Goal: Task Accomplishment & Management: Manage account settings

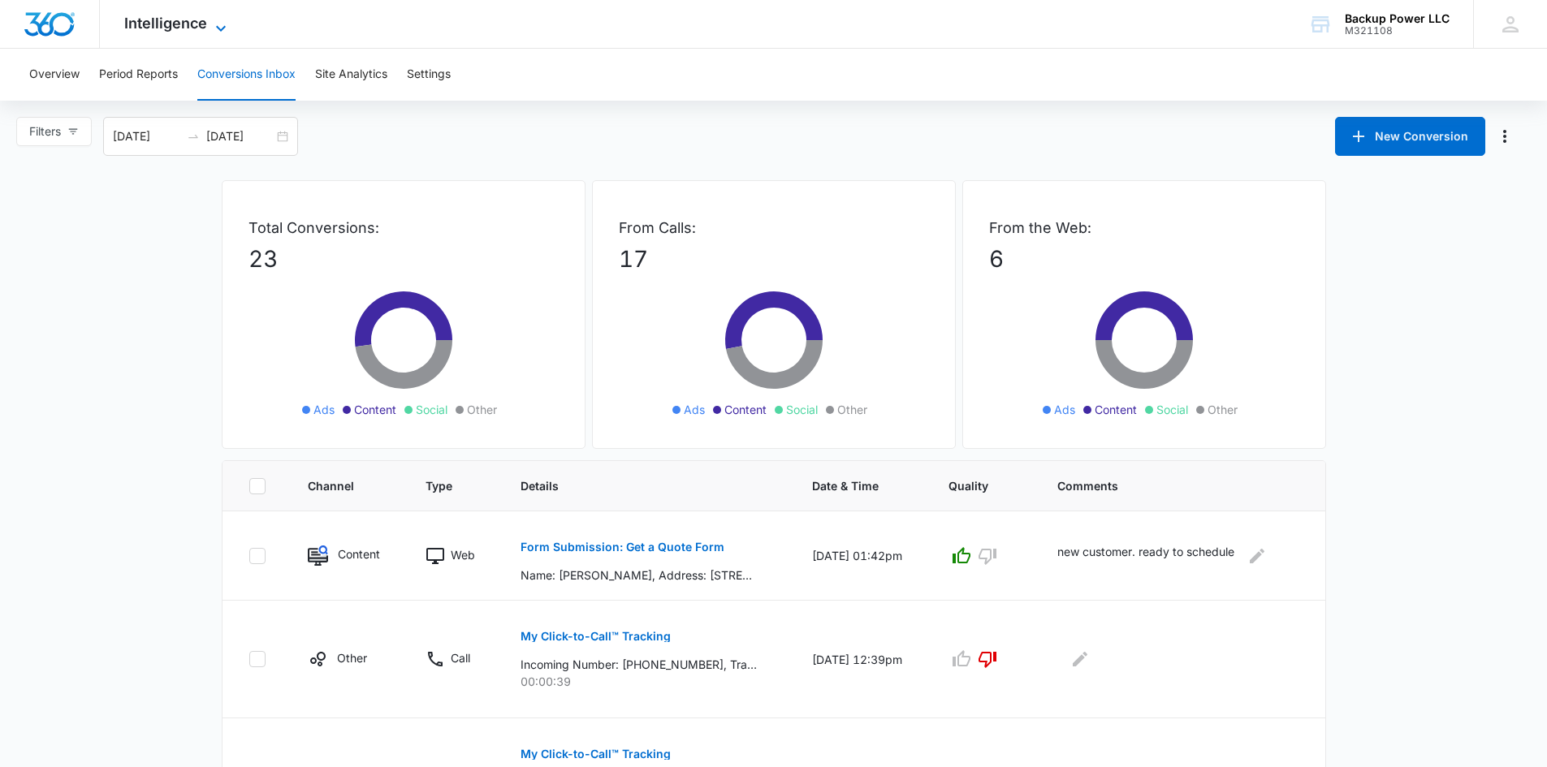
click at [219, 29] on icon at bounding box center [221, 28] width 10 height 6
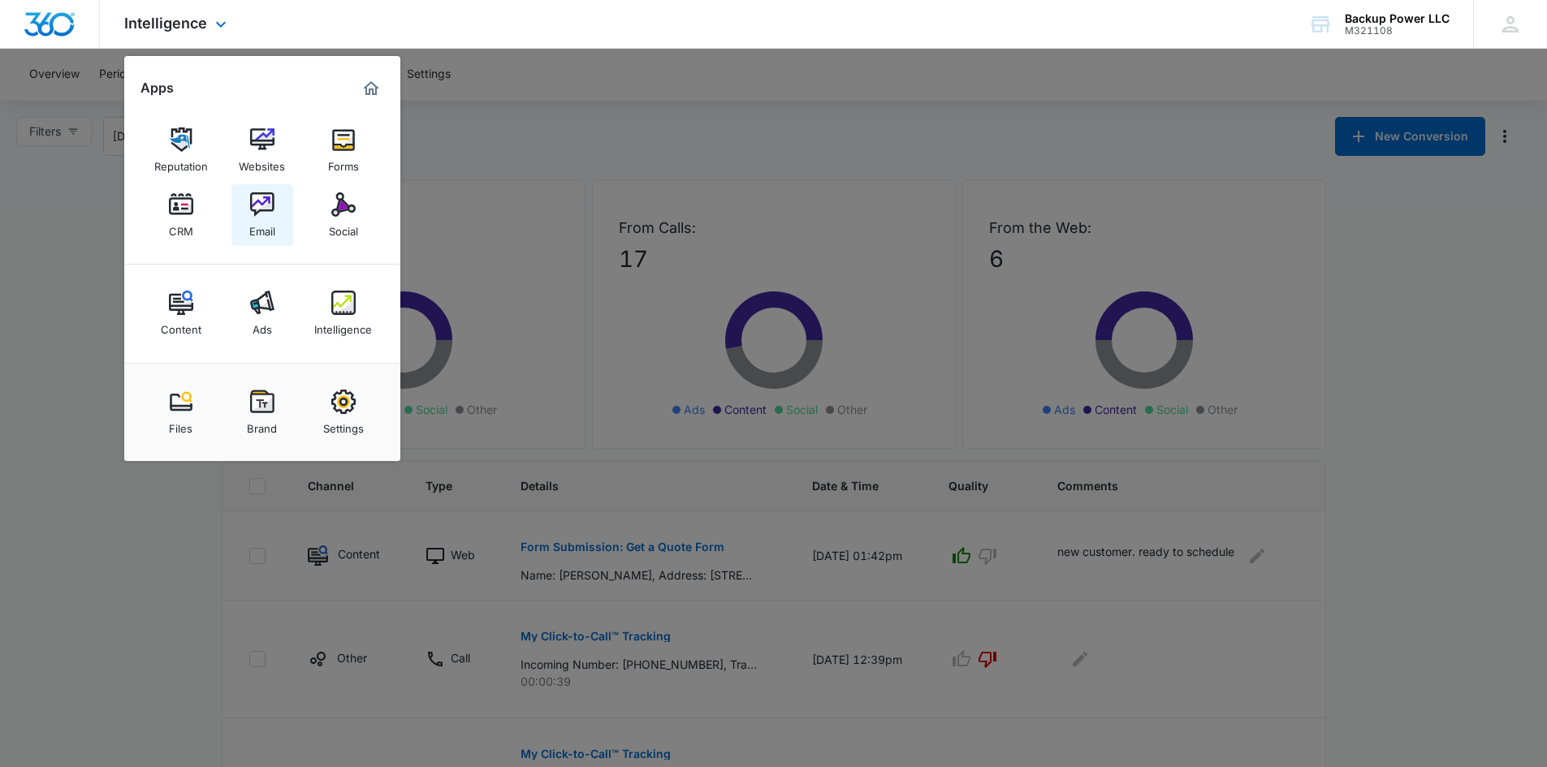
click at [261, 211] on img at bounding box center [262, 204] width 24 height 24
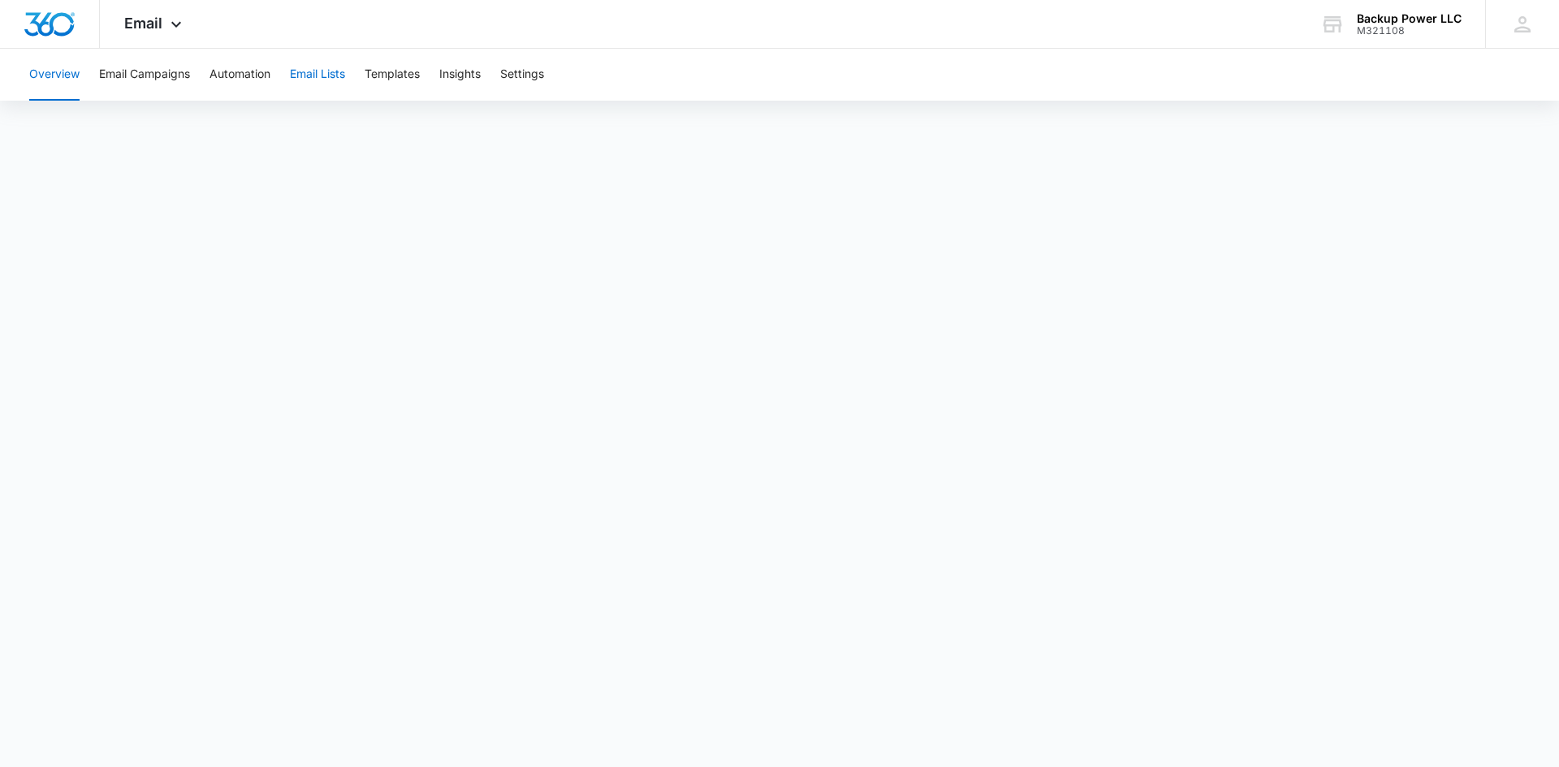
click at [305, 59] on button "Email Lists" at bounding box center [317, 75] width 55 height 52
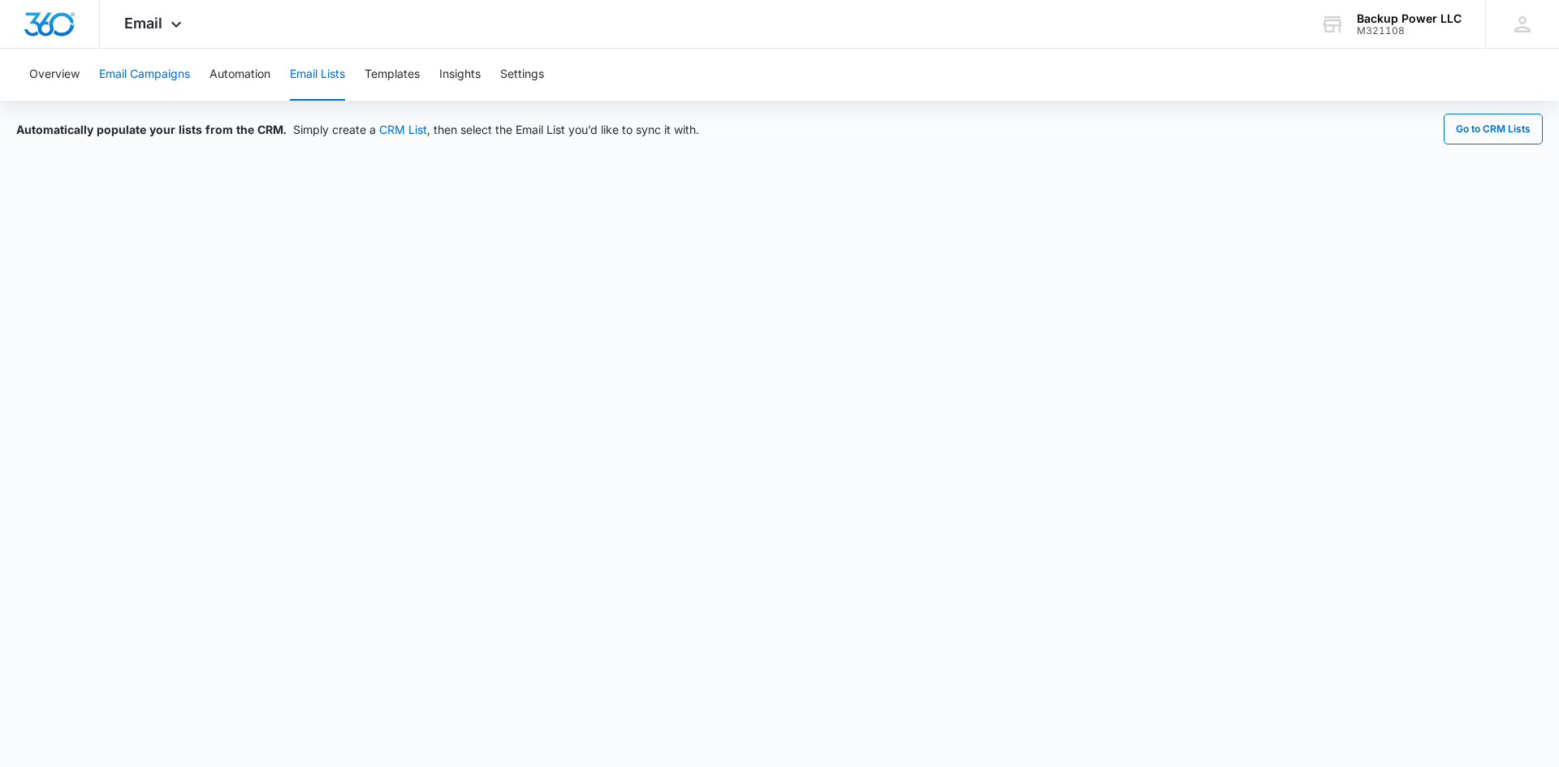
click at [145, 76] on button "Email Campaigns" at bounding box center [144, 75] width 91 height 52
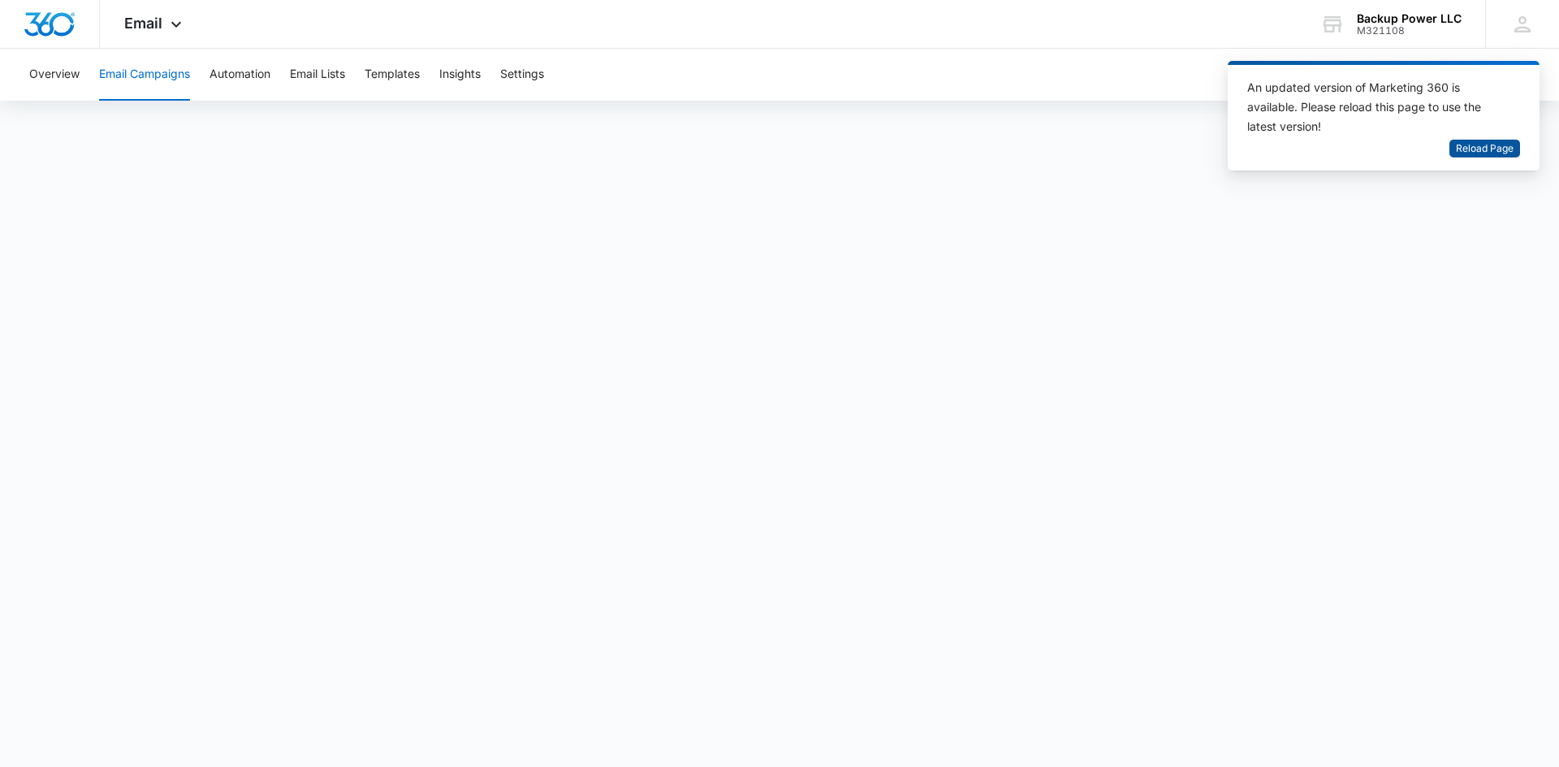
click at [1504, 151] on span "Reload Page" at bounding box center [1485, 148] width 58 height 15
